Goal: Task Accomplishment & Management: Complete application form

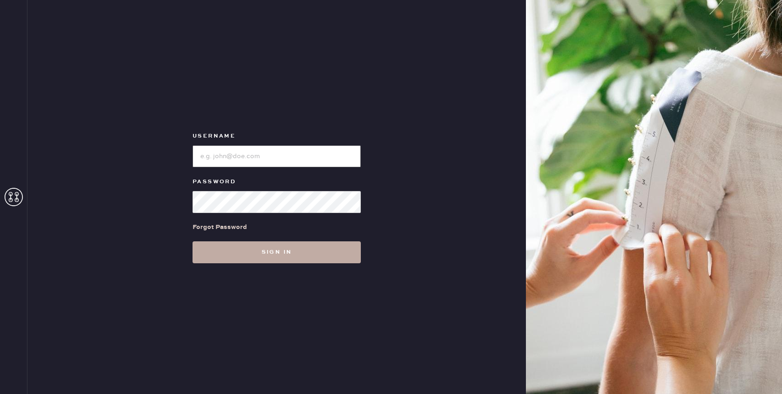
type input "reformationcherrycreek"
click at [263, 260] on button "Sign in" at bounding box center [277, 253] width 168 height 22
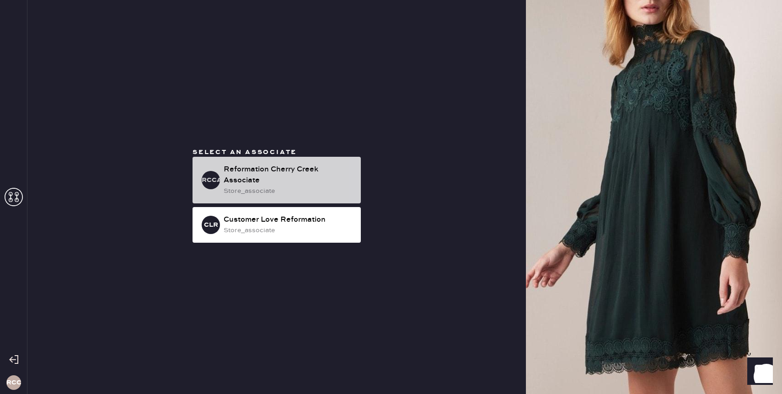
click at [294, 171] on div "Reformation Cherry Creek Associate" at bounding box center [289, 175] width 130 height 22
click at [289, 175] on div "Reformation Cherry Creek Associate" at bounding box center [289, 175] width 130 height 22
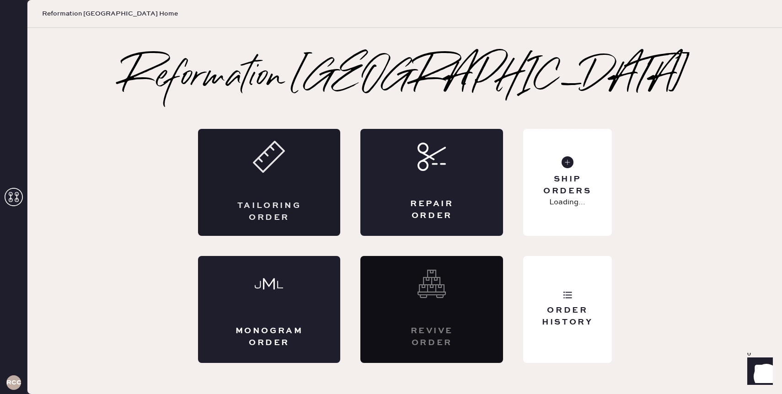
click at [283, 208] on div "Tailoring Order" at bounding box center [270, 211] width 70 height 23
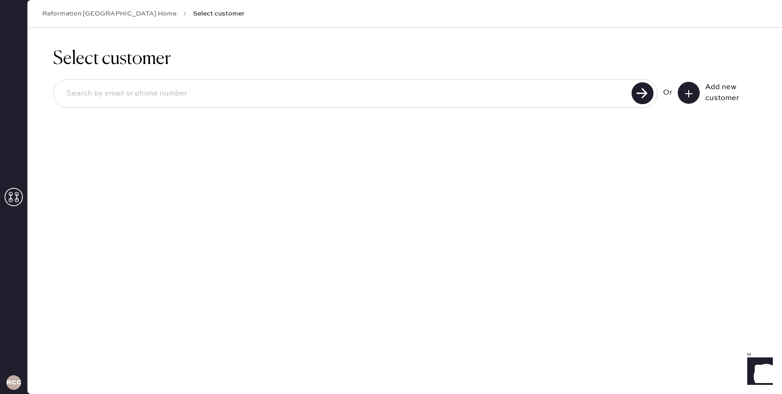
click at [203, 103] on input at bounding box center [344, 93] width 570 height 21
click at [698, 95] on button at bounding box center [689, 93] width 22 height 22
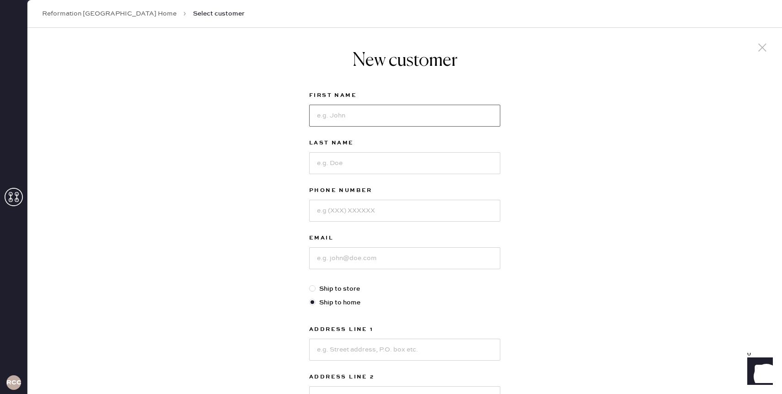
click at [398, 122] on input at bounding box center [404, 116] width 191 height 22
click at [440, 110] on input "Derayan" at bounding box center [404, 116] width 191 height 22
type input "Derayanii"
type input "[PERSON_NAME]"
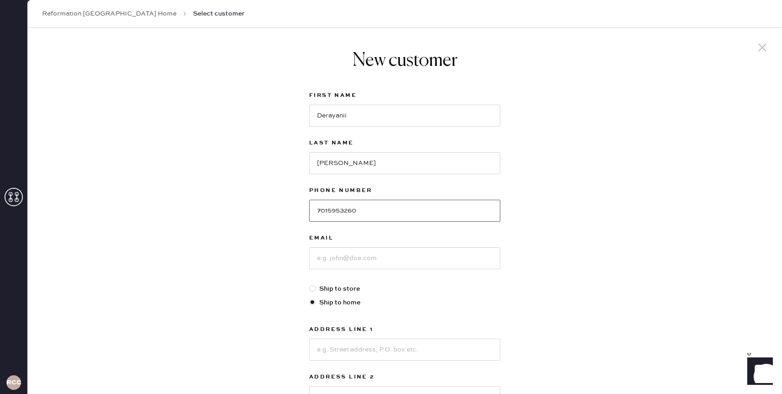
type input "7015953260"
paste input "This value was generated from a profile in Kustomer with ID 6775a03a53adfd858f8…"
type input "This value was generated from a profile in Kustomer with ID 6775a03a53adfd858f8…"
drag, startPoint x: 494, startPoint y: 260, endPoint x: 285, endPoint y: 249, distance: 209.3
click at [285, 250] on div "New customer First Name Derayanii Last Name [PERSON_NAME] Phone Number [PHONE_N…" at bounding box center [404, 311] width 755 height 567
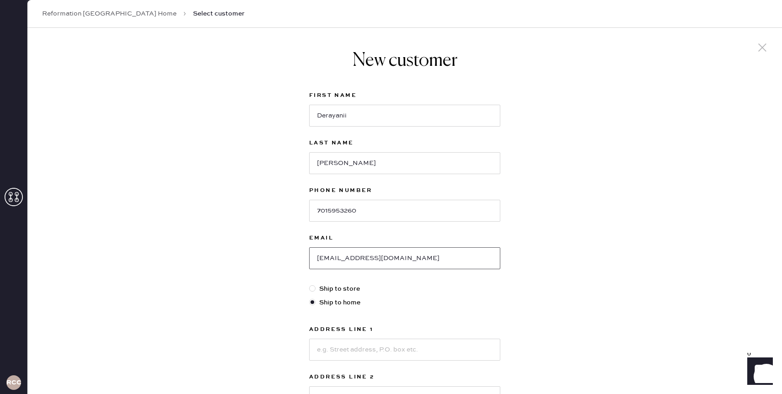
type input "[EMAIL_ADDRESS][DOMAIN_NAME]"
click at [279, 290] on div "New customer First Name Derayanii Last Name [PERSON_NAME] Phone Number [PHONE_N…" at bounding box center [404, 311] width 755 height 567
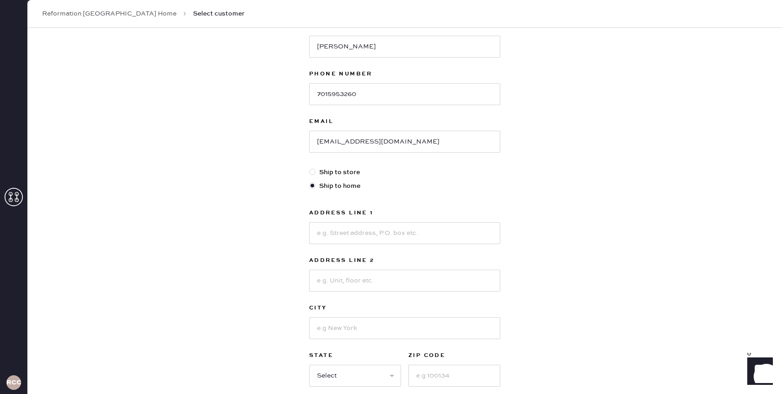
scroll to position [117, 0]
click at [368, 230] on input at bounding box center [404, 233] width 191 height 22
type input "[STREET_ADDRESS]"
type input "Apt 410"
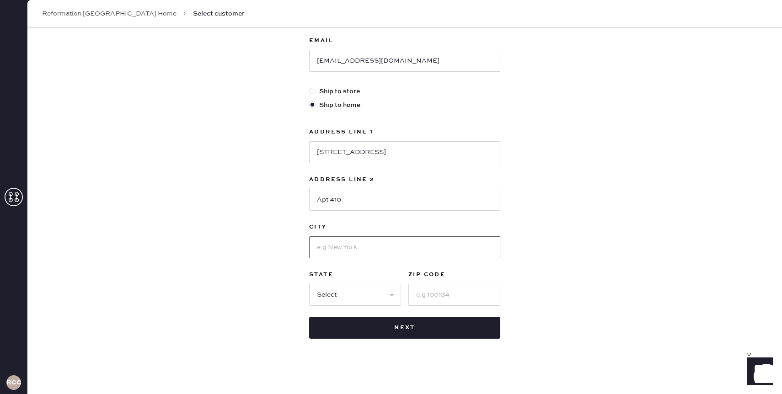
scroll to position [201, 0]
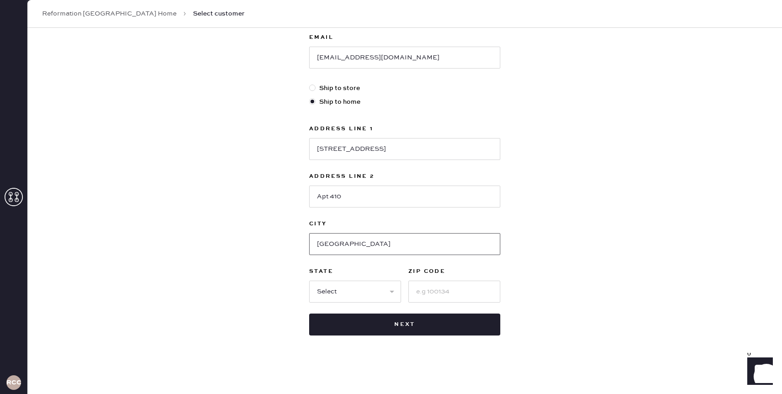
type input "[GEOGRAPHIC_DATA]"
select select "CO"
click at [309, 281] on select "Select AK AL AR AZ CA CO CT [GEOGRAPHIC_DATA] DE FL [GEOGRAPHIC_DATA] HI [GEOGR…" at bounding box center [355, 292] width 92 height 22
click at [429, 295] on input at bounding box center [454, 292] width 92 height 22
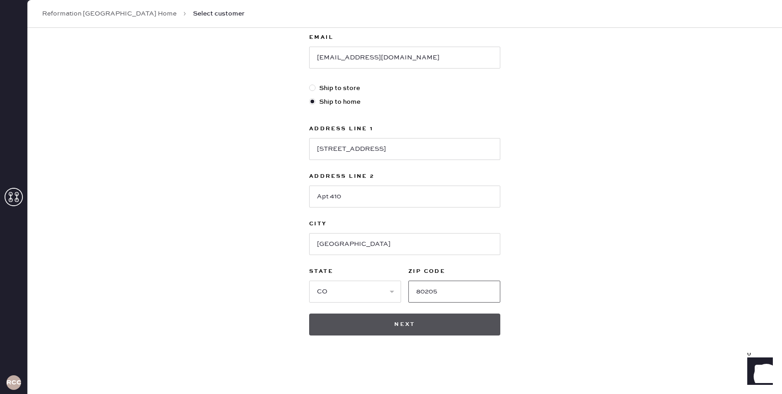
type input "80205"
click at [405, 330] on button "Next" at bounding box center [404, 325] width 191 height 22
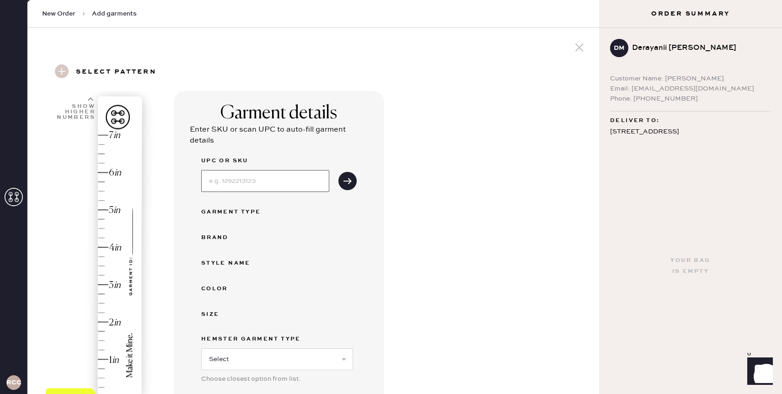
click at [286, 172] on input at bounding box center [265, 181] width 128 height 22
click at [365, 227] on div "Garment details Enter SKU or scan UPC to auto-fill garment details UPC or SKU G…" at bounding box center [279, 278] width 210 height 374
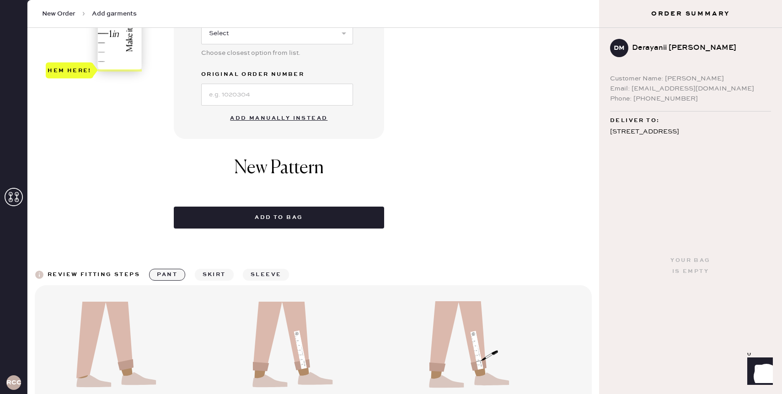
click at [260, 117] on button "Add manually instead" at bounding box center [279, 118] width 108 height 18
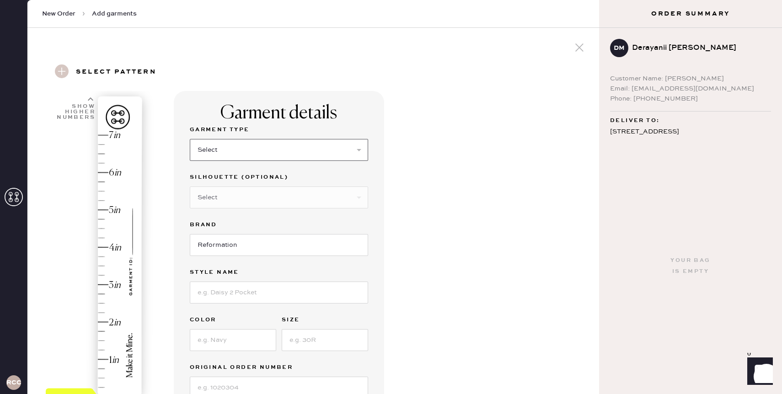
click at [303, 160] on select "Select Basic Skirt Jeans Leggings Pants Shorts Basic Sleeved Dress Basic Sleeve…" at bounding box center [279, 150] width 178 height 22
select select "2"
click at [190, 139] on select "Select Basic Skirt Jeans Leggings Pants Shorts Basic Sleeved Dress Basic Sleeve…" at bounding box center [279, 150] width 178 height 22
click at [254, 196] on select "Select Shorts Cropped Flare Boot Cut Straight Skinny Other" at bounding box center [279, 198] width 178 height 22
select select "other"
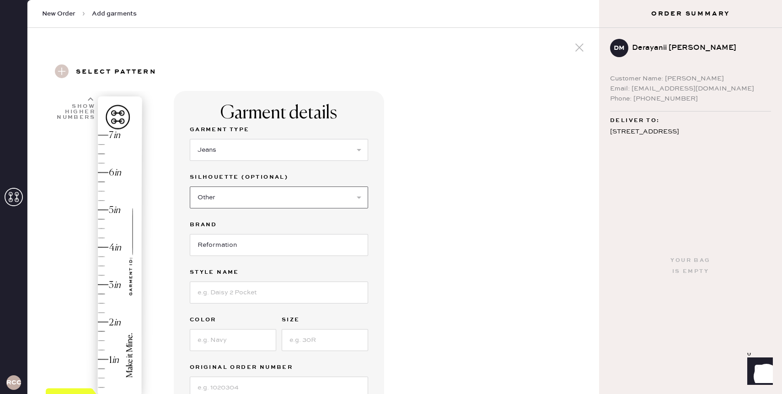
click at [190, 187] on select "Select Shorts Cropped Flare Boot Cut Straight Skinny Other" at bounding box center [279, 198] width 178 height 22
click at [246, 242] on input at bounding box center [279, 245] width 178 height 22
type input "[PERSON_NAME]"
click at [373, 183] on div "Garment details Garment Type Select Basic Skirt Jeans Leggings Pants Shorts Bas…" at bounding box center [279, 285] width 210 height 389
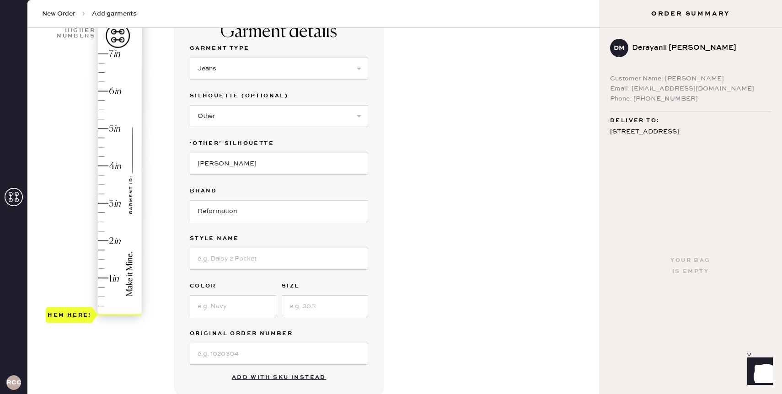
scroll to position [91, 0]
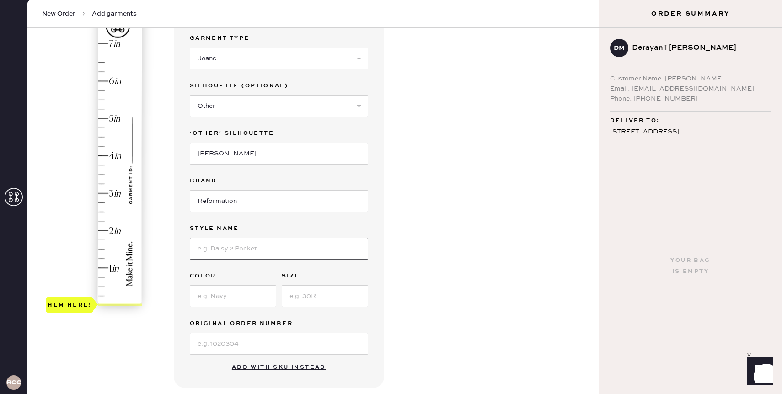
click at [292, 245] on input at bounding box center [279, 249] width 178 height 22
type input "[PERSON_NAME] Low Rise Wide Leg Jeans"
click at [312, 151] on input "[PERSON_NAME]" at bounding box center [279, 154] width 178 height 22
type input "C"
type input "Wide Leg"
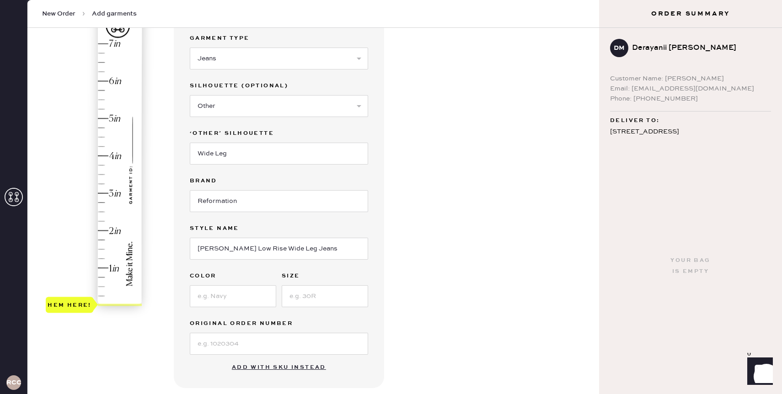
click at [493, 147] on div "Garment details Garment Type Select Basic Skirt Jeans Leggings Pants Shorts Bas…" at bounding box center [383, 283] width 418 height 567
click at [260, 299] on input at bounding box center [233, 296] width 86 height 22
type input "D"
type input "Maggiore"
type input "25"
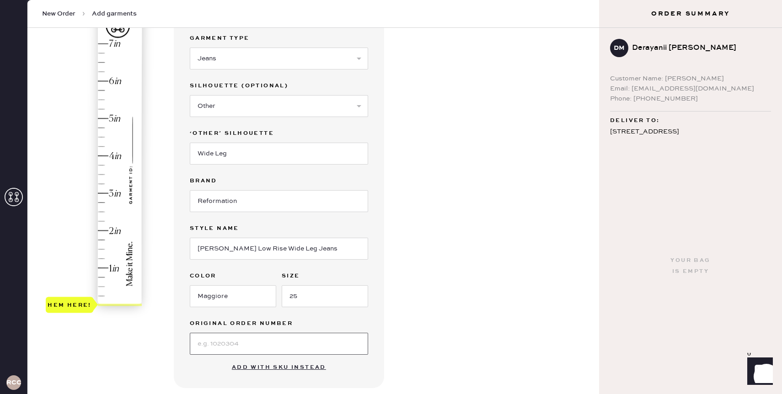
click at [273, 342] on input at bounding box center [279, 344] width 178 height 22
paste input "S32101529"
type input "S32101529"
click at [466, 289] on div "Garment details Garment Type Select Basic Skirt Jeans Leggings Pants Shorts Bas…" at bounding box center [383, 283] width 418 height 567
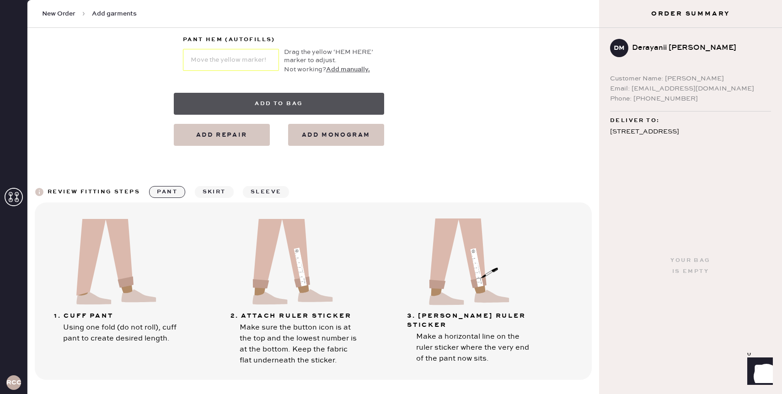
scroll to position [522, 0]
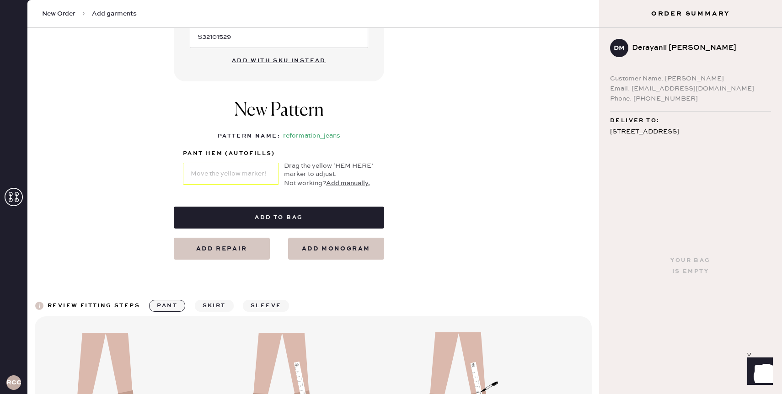
scroll to position [348, 0]
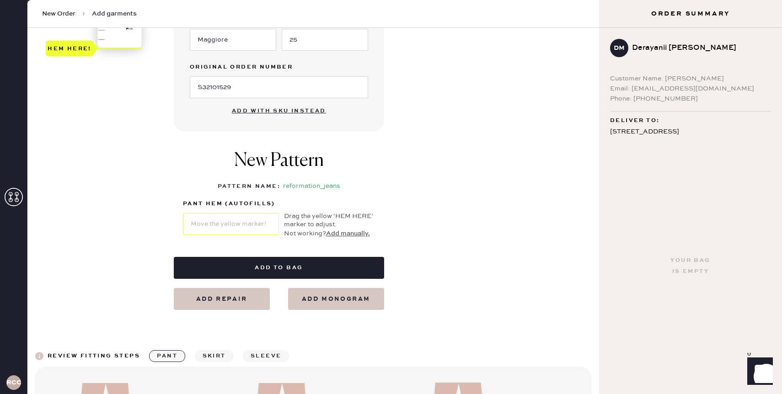
click at [360, 231] on button "Add manually." at bounding box center [348, 234] width 44 height 10
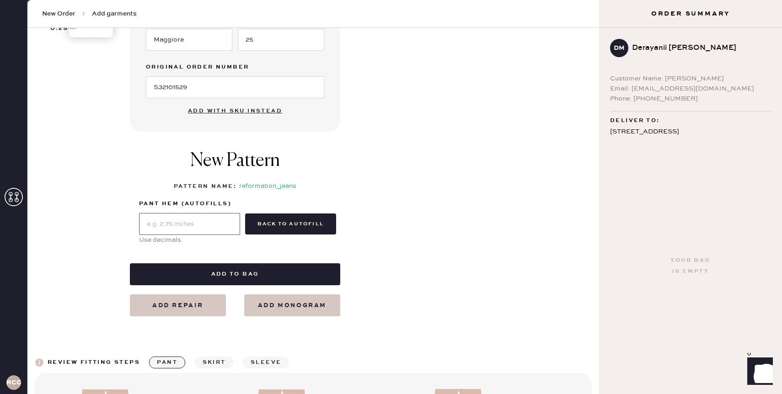
click at [236, 220] on input "text" at bounding box center [189, 224] width 101 height 22
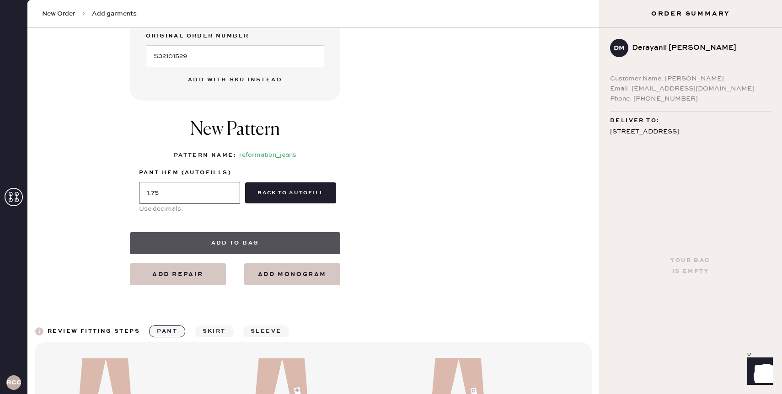
type input "1.75"
click at [280, 241] on button "Add to bag" at bounding box center [235, 243] width 210 height 22
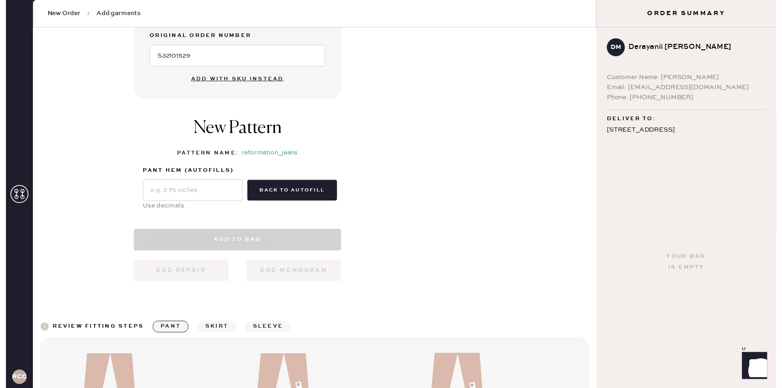
scroll to position [410, 0]
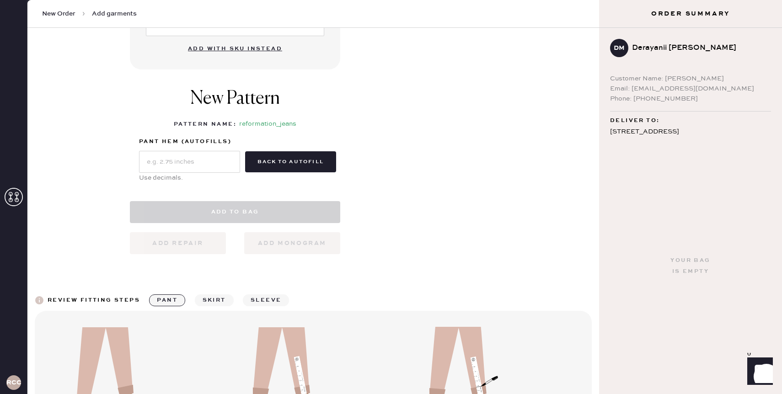
select select "2"
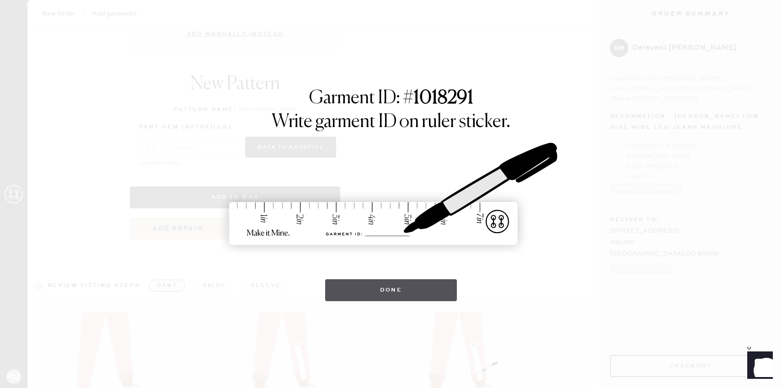
scroll to position [411, 0]
